Goal: Task Accomplishment & Management: Manage account settings

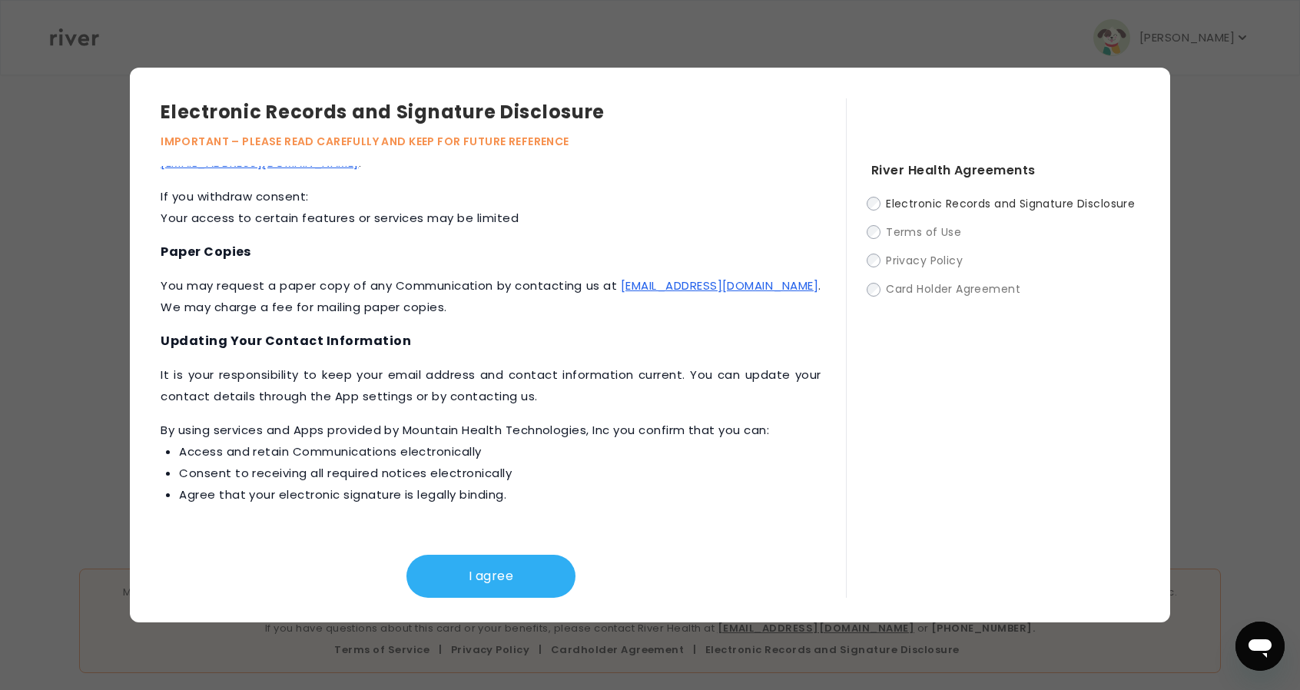
scroll to position [479, 0]
click at [489, 580] on button "I agree" at bounding box center [490, 576] width 169 height 43
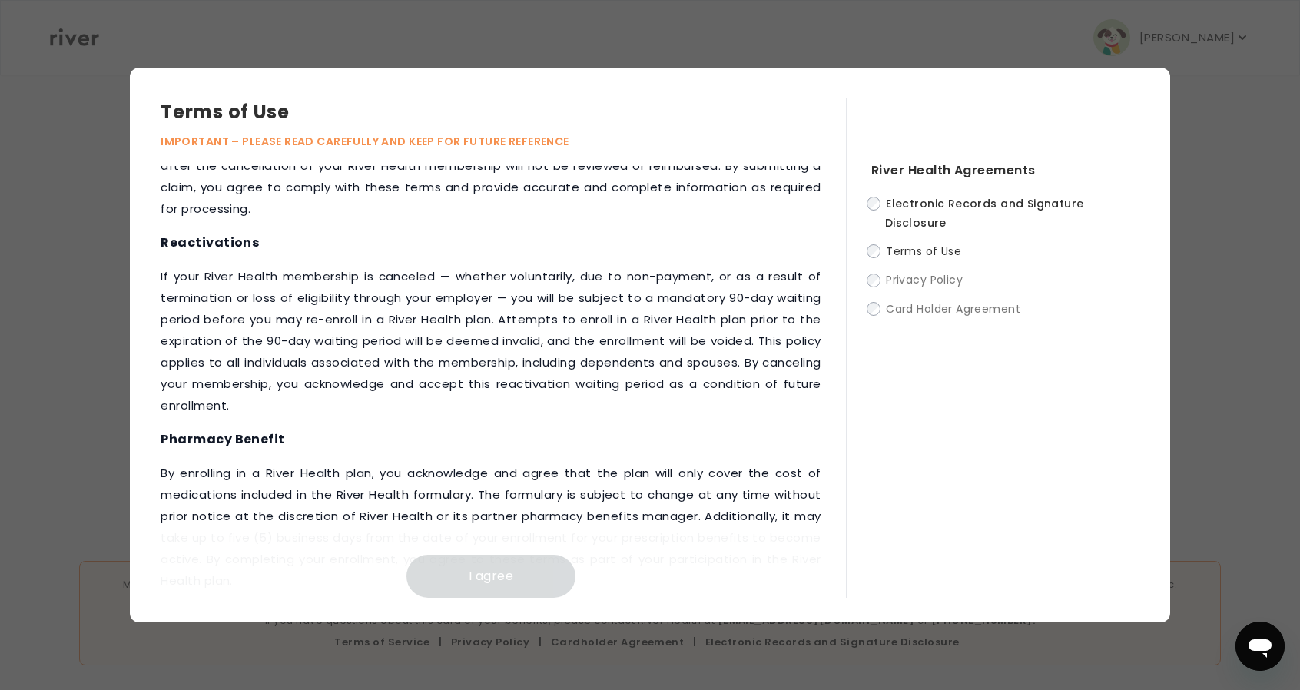
scroll to position [1805, 0]
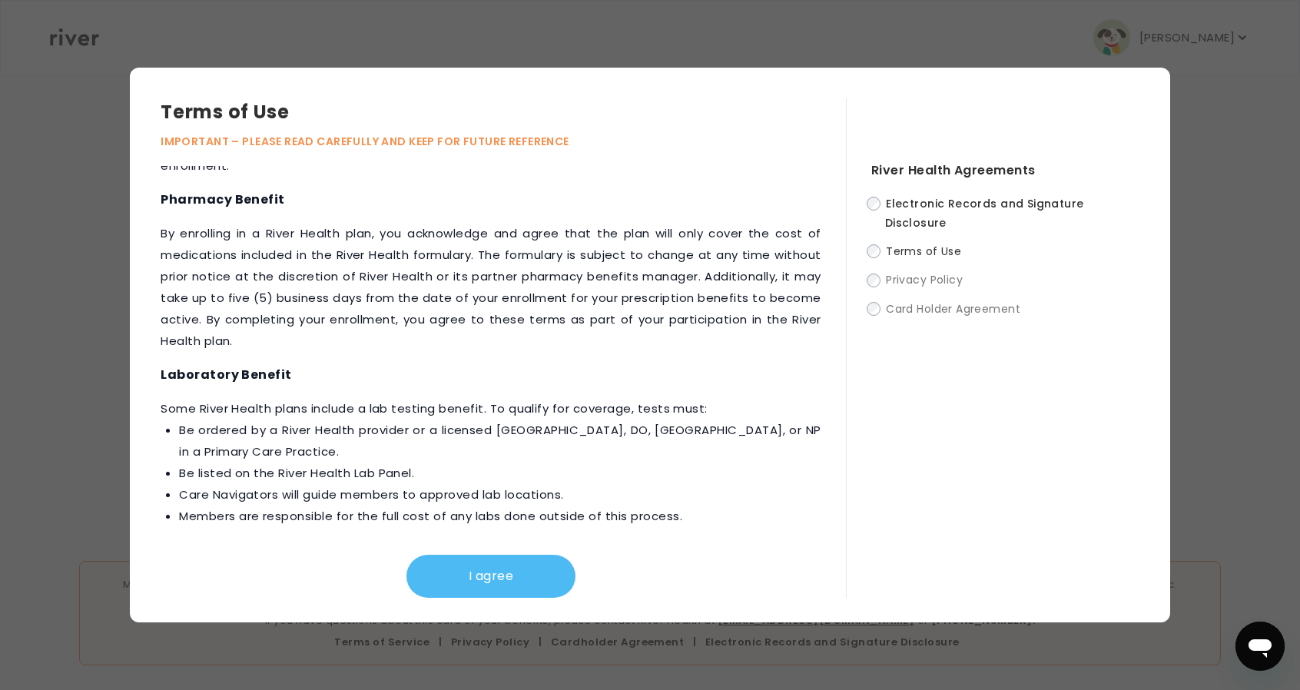
click at [506, 565] on button "I agree" at bounding box center [490, 576] width 169 height 43
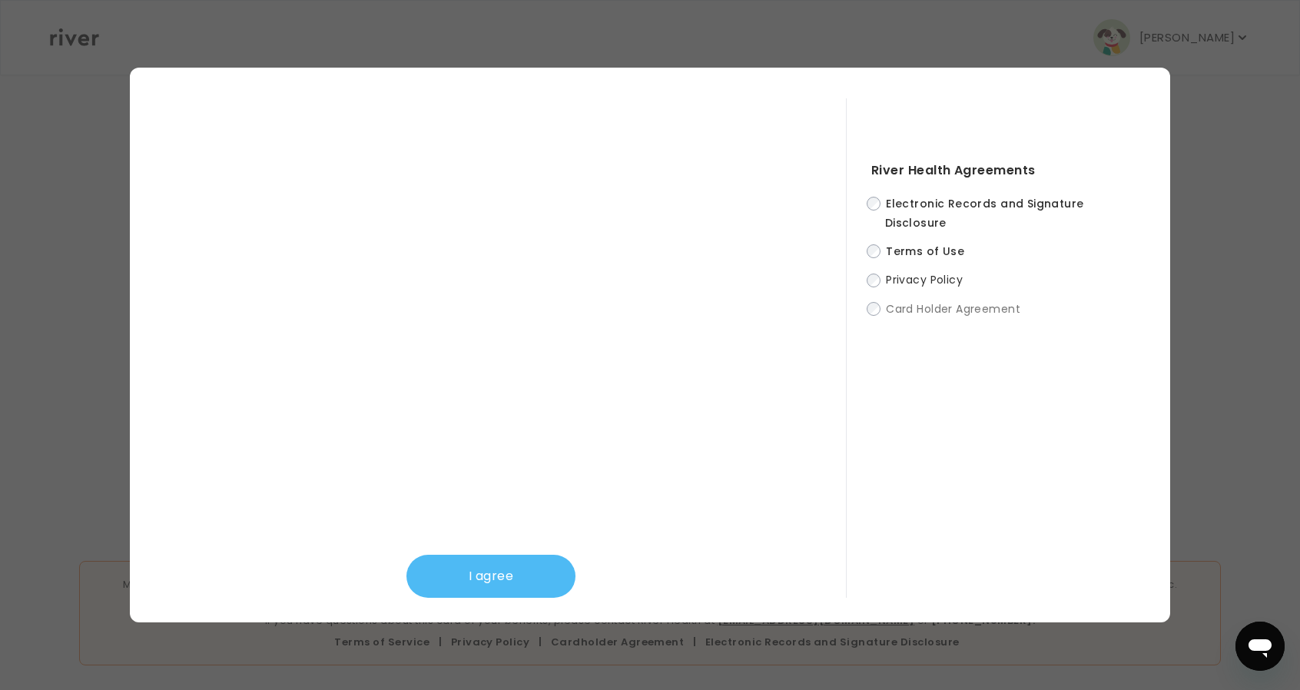
click at [447, 587] on button "I agree" at bounding box center [490, 576] width 169 height 43
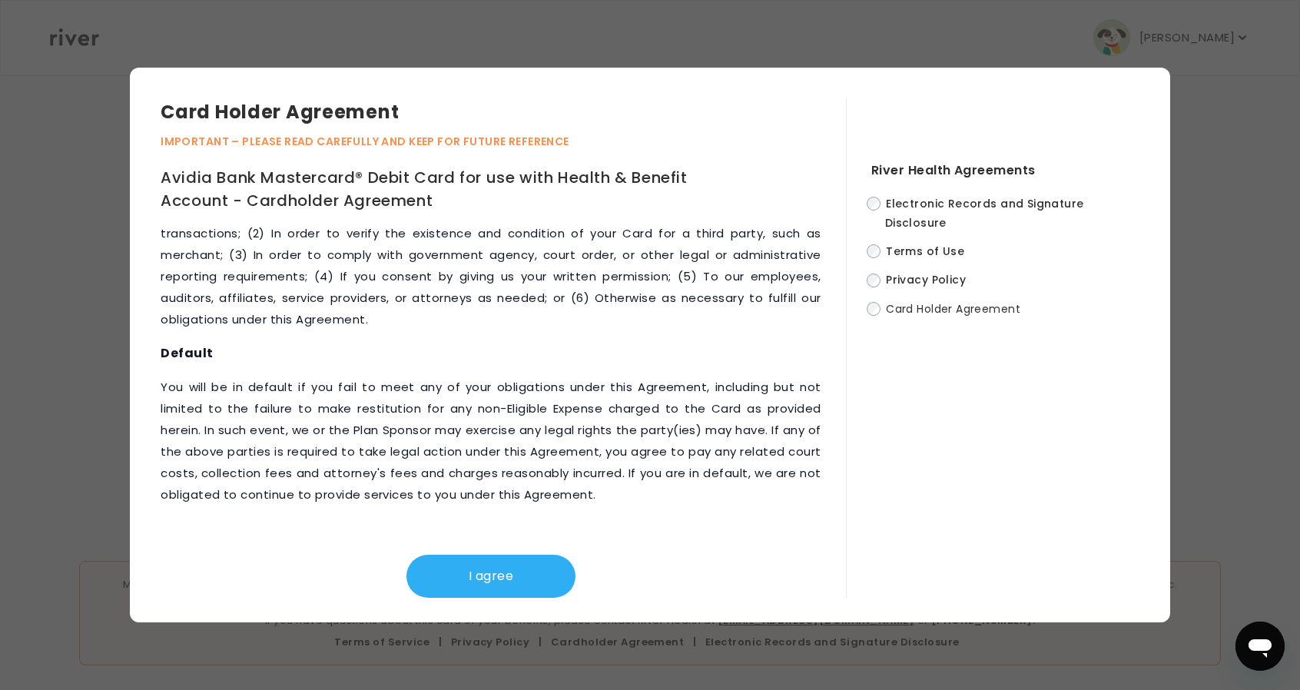
scroll to position [7044, 0]
click at [476, 568] on button "I agree" at bounding box center [490, 576] width 169 height 43
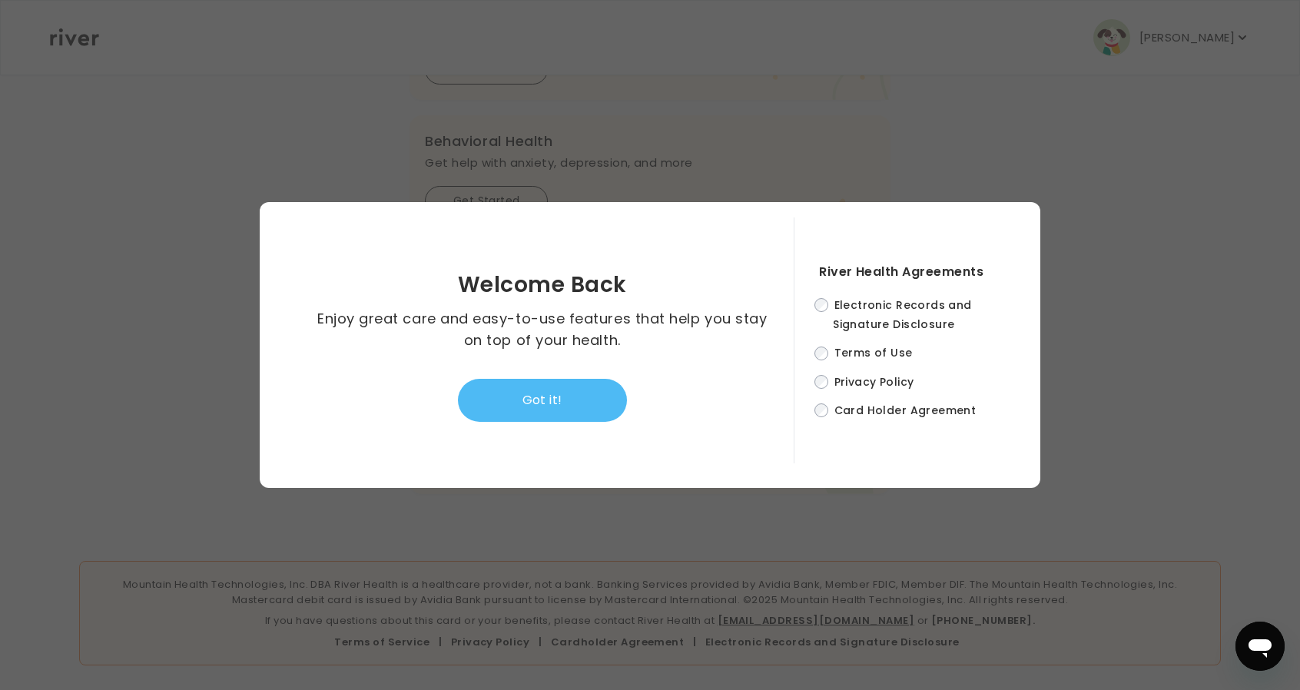
click at [568, 389] on button "Got it!" at bounding box center [542, 400] width 169 height 43
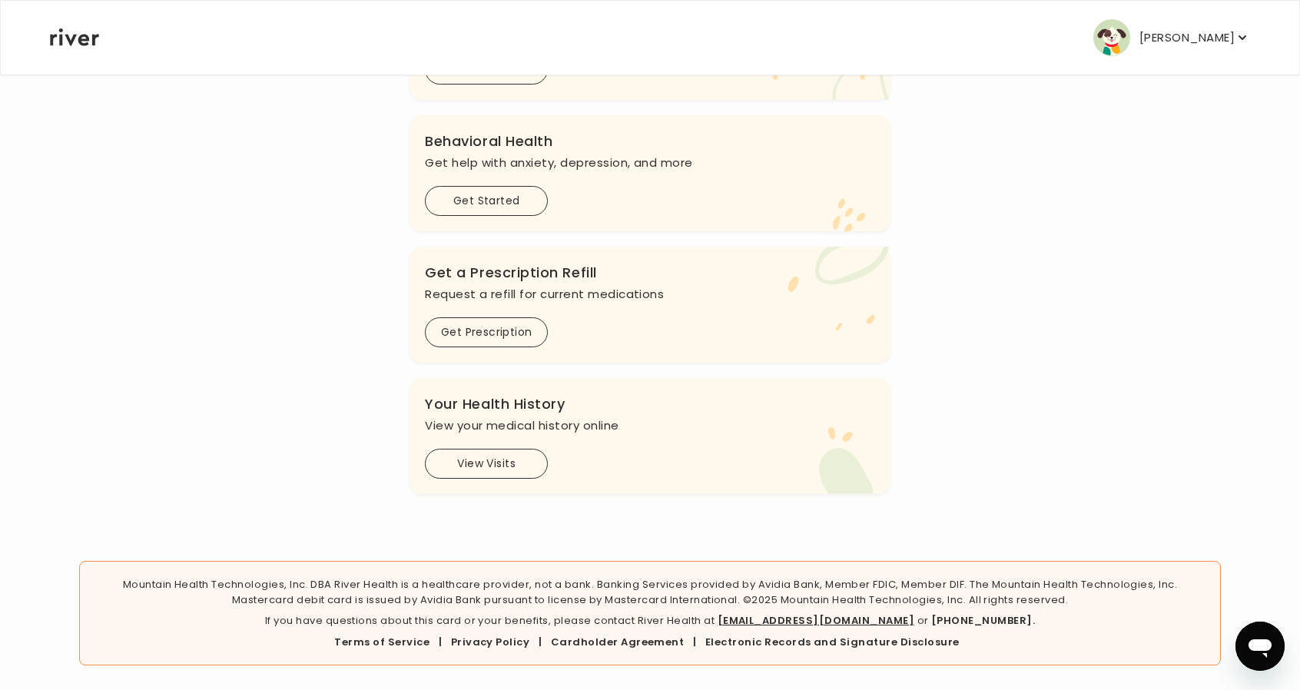
click at [1203, 39] on p "[PERSON_NAME]" at bounding box center [1186, 38] width 95 height 22
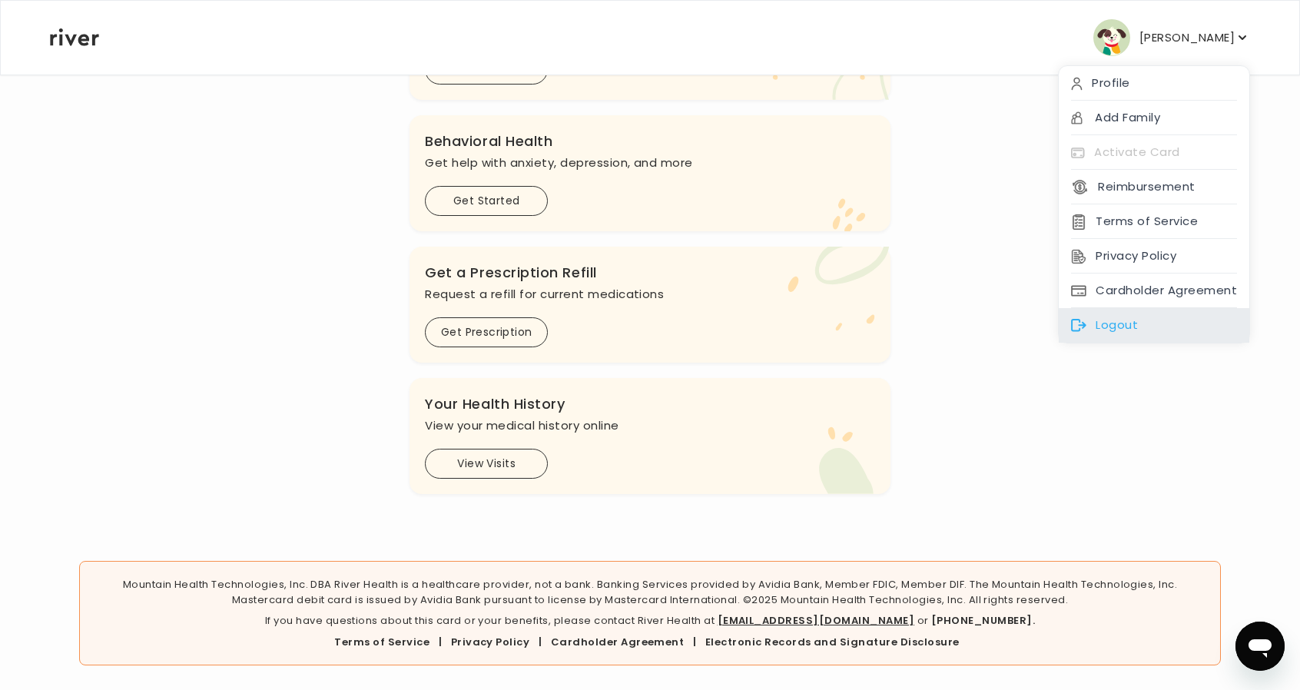
click at [1135, 317] on div "Logout" at bounding box center [1153, 325] width 190 height 35
